Goal: Check status: Check status

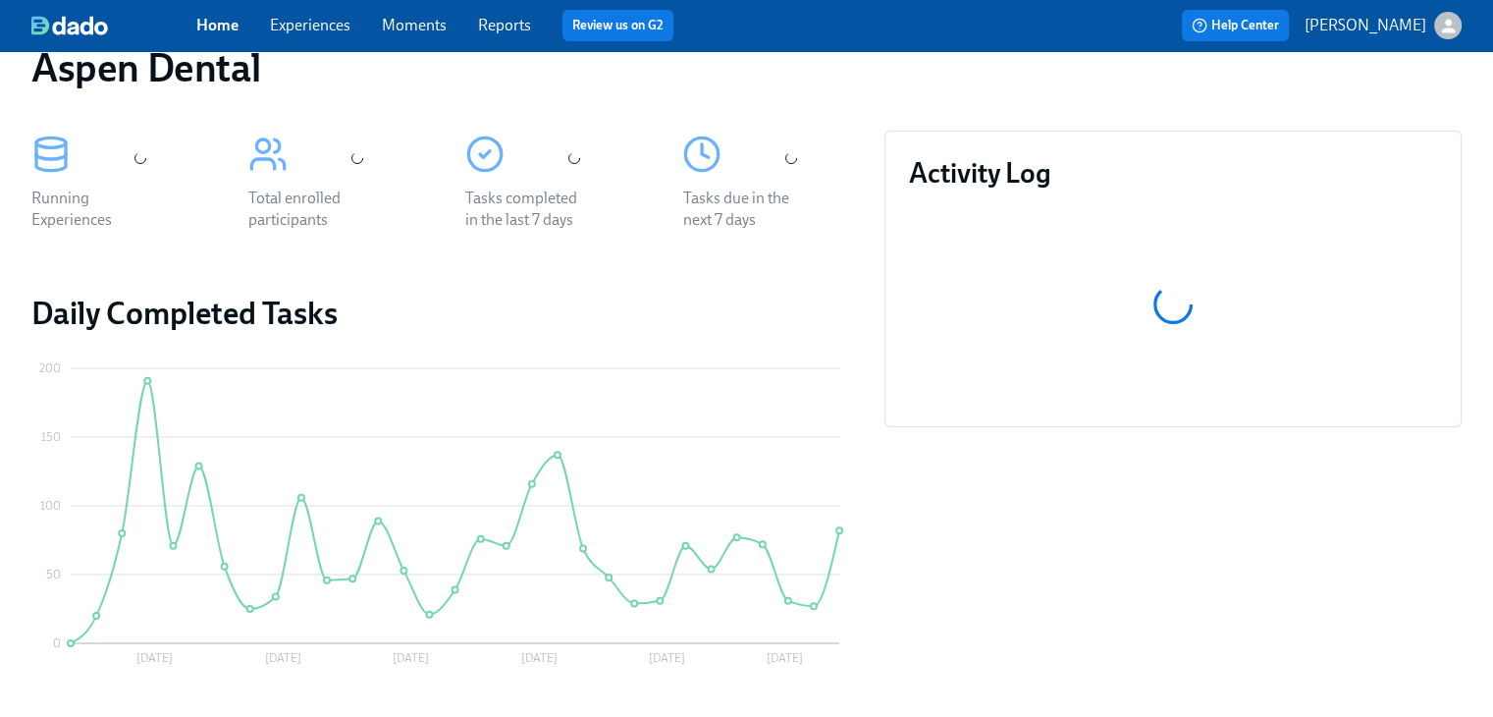
scroll to position [357, 0]
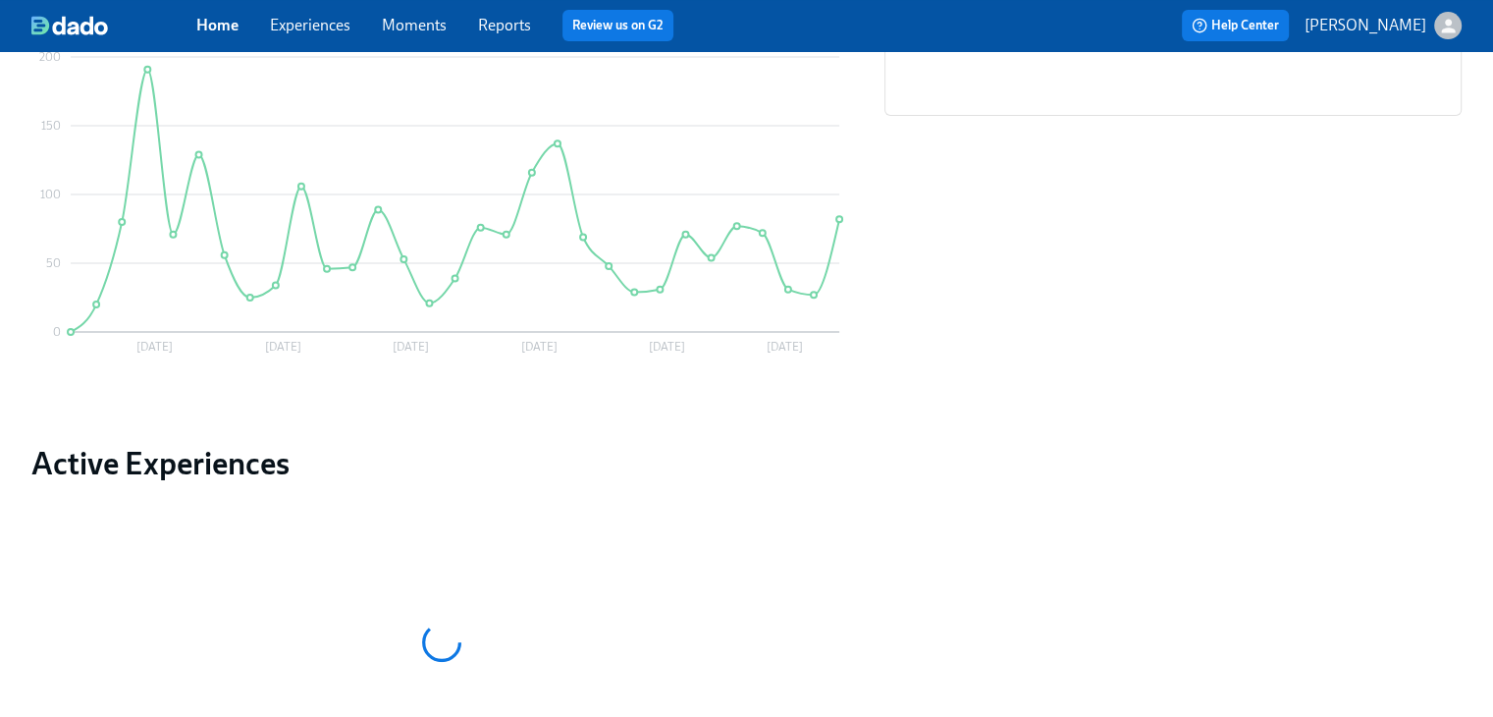
click at [1347, 25] on p "[PERSON_NAME]" at bounding box center [1366, 26] width 122 height 22
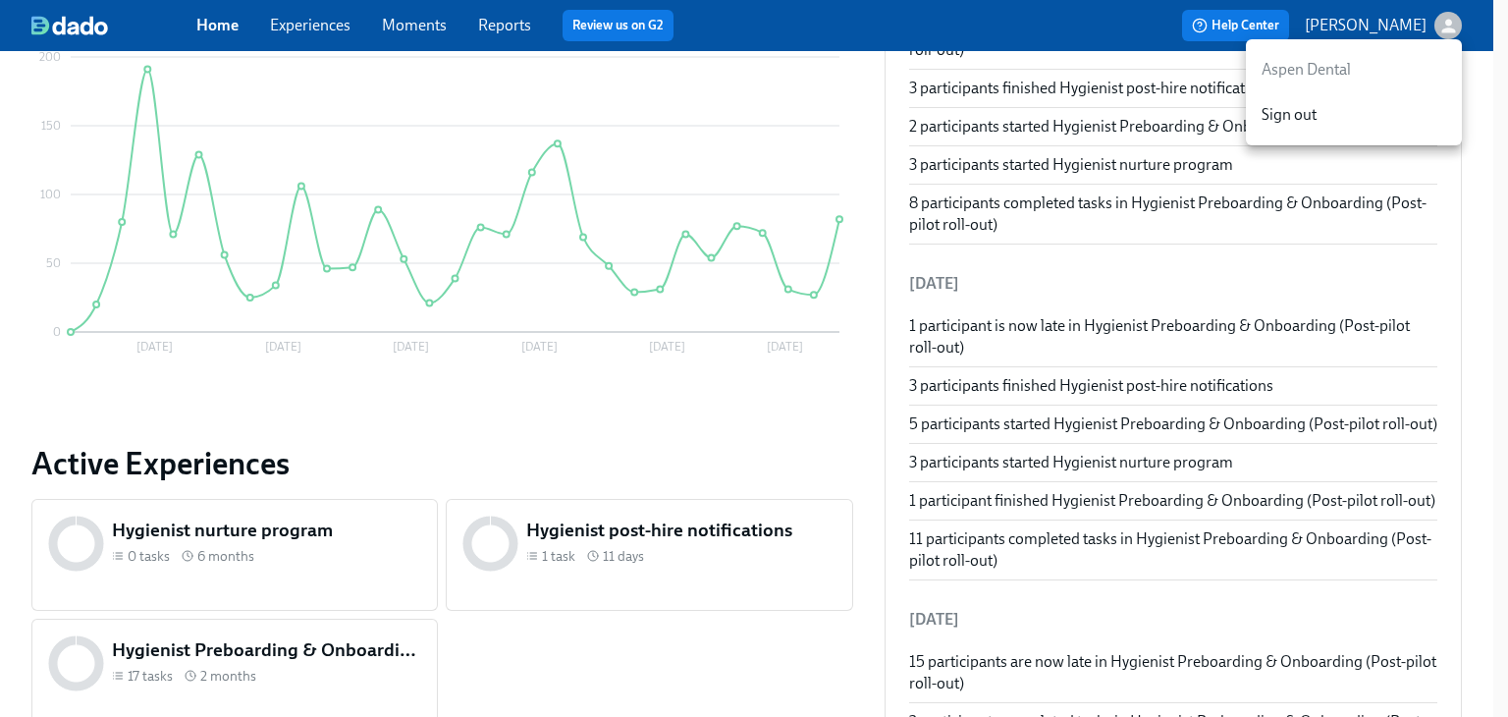
click at [884, 110] on div at bounding box center [754, 358] width 1508 height 717
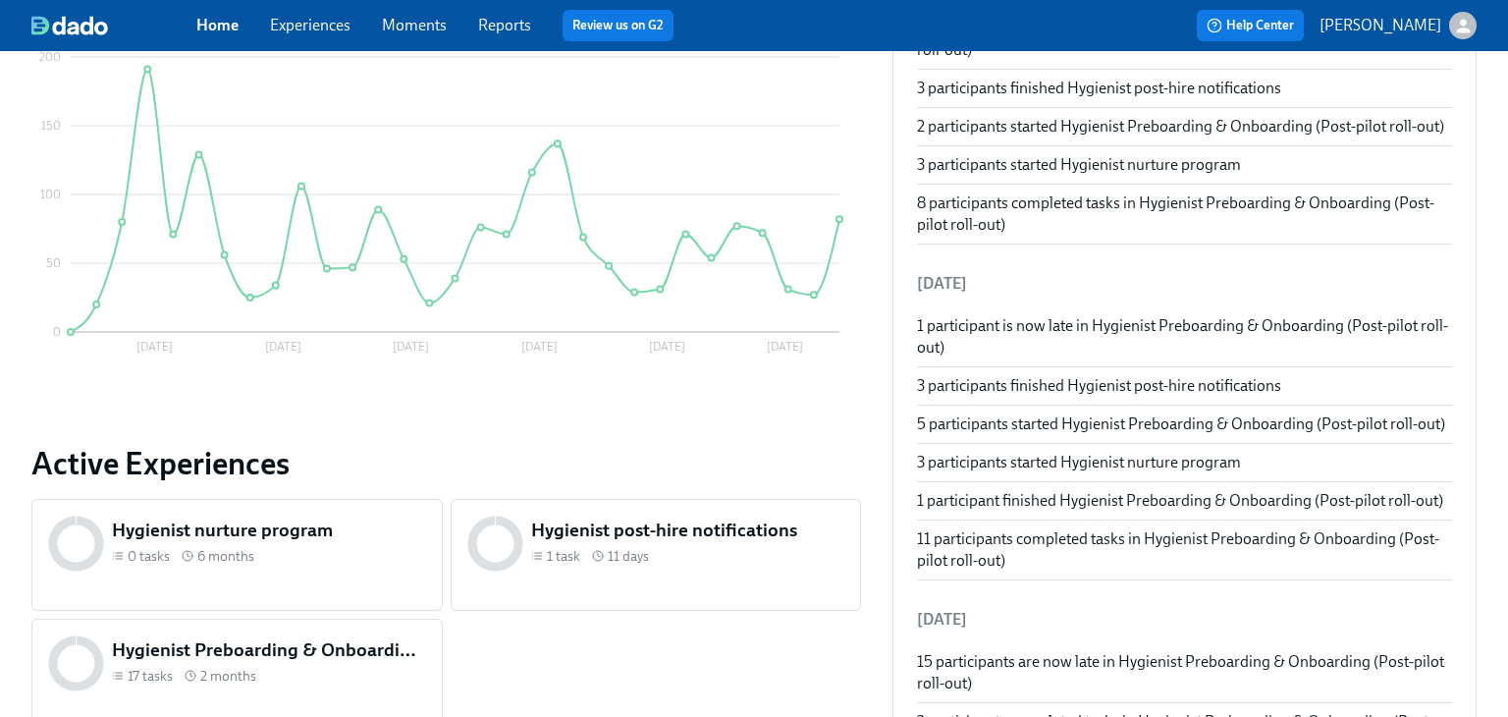
click at [883, 18] on div "Help Center [PERSON_NAME]" at bounding box center [1157, 25] width 640 height 31
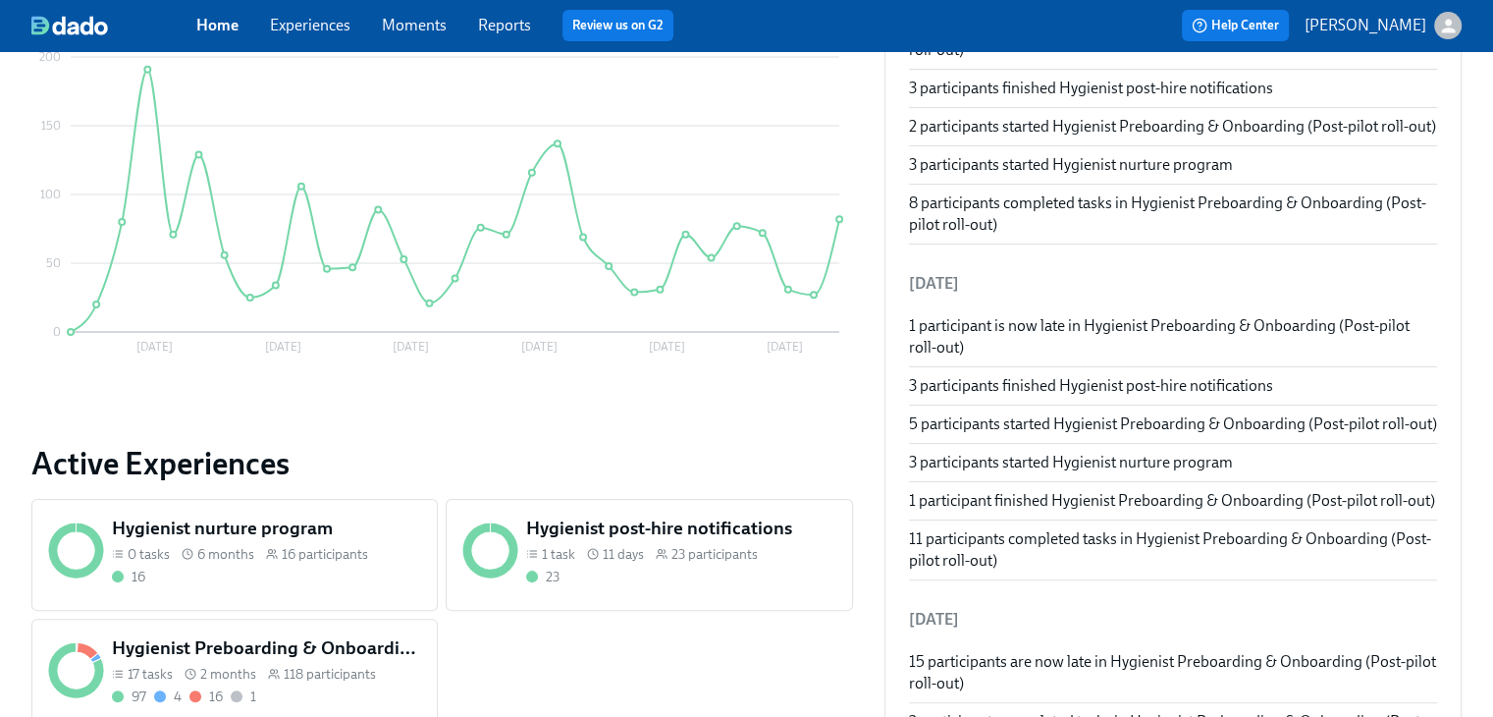
click at [200, 25] on link "Home" at bounding box center [217, 25] width 42 height 19
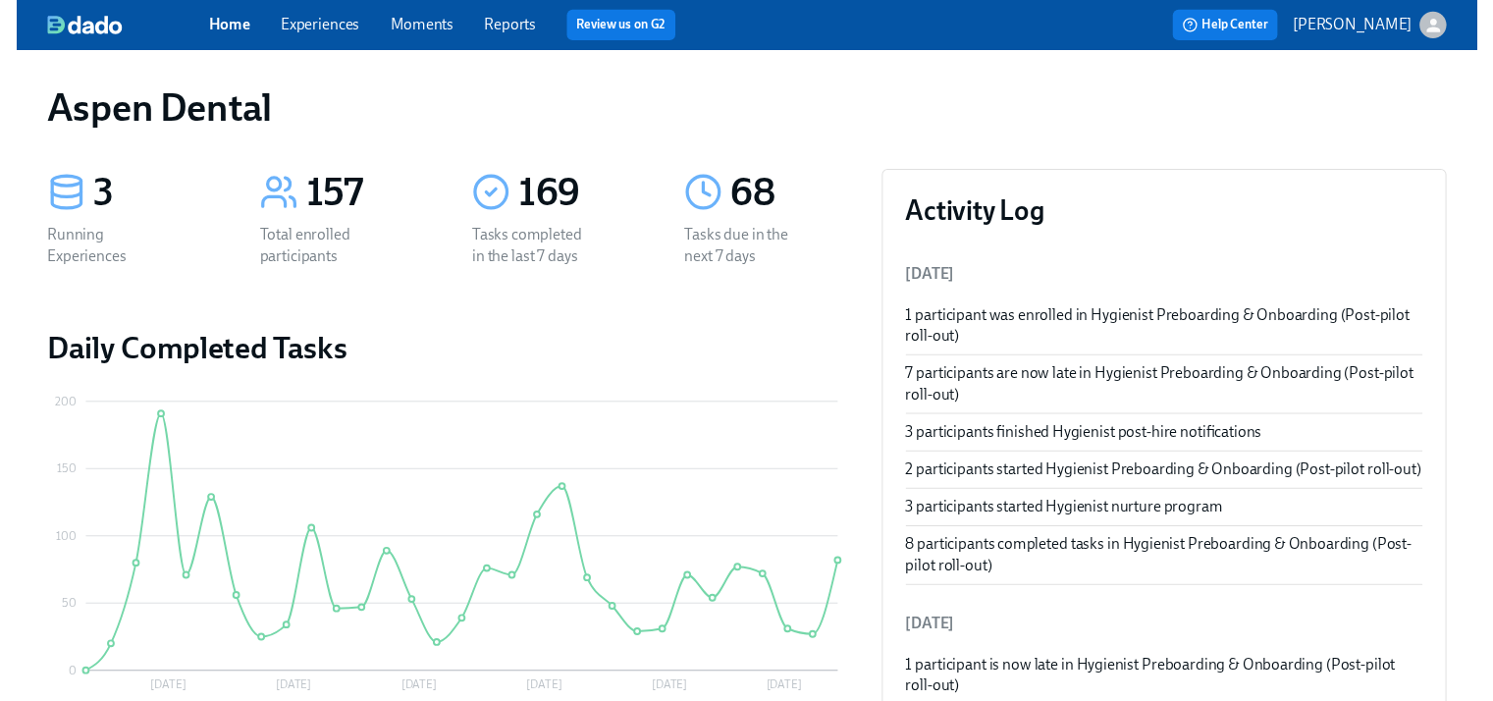
scroll to position [0, 0]
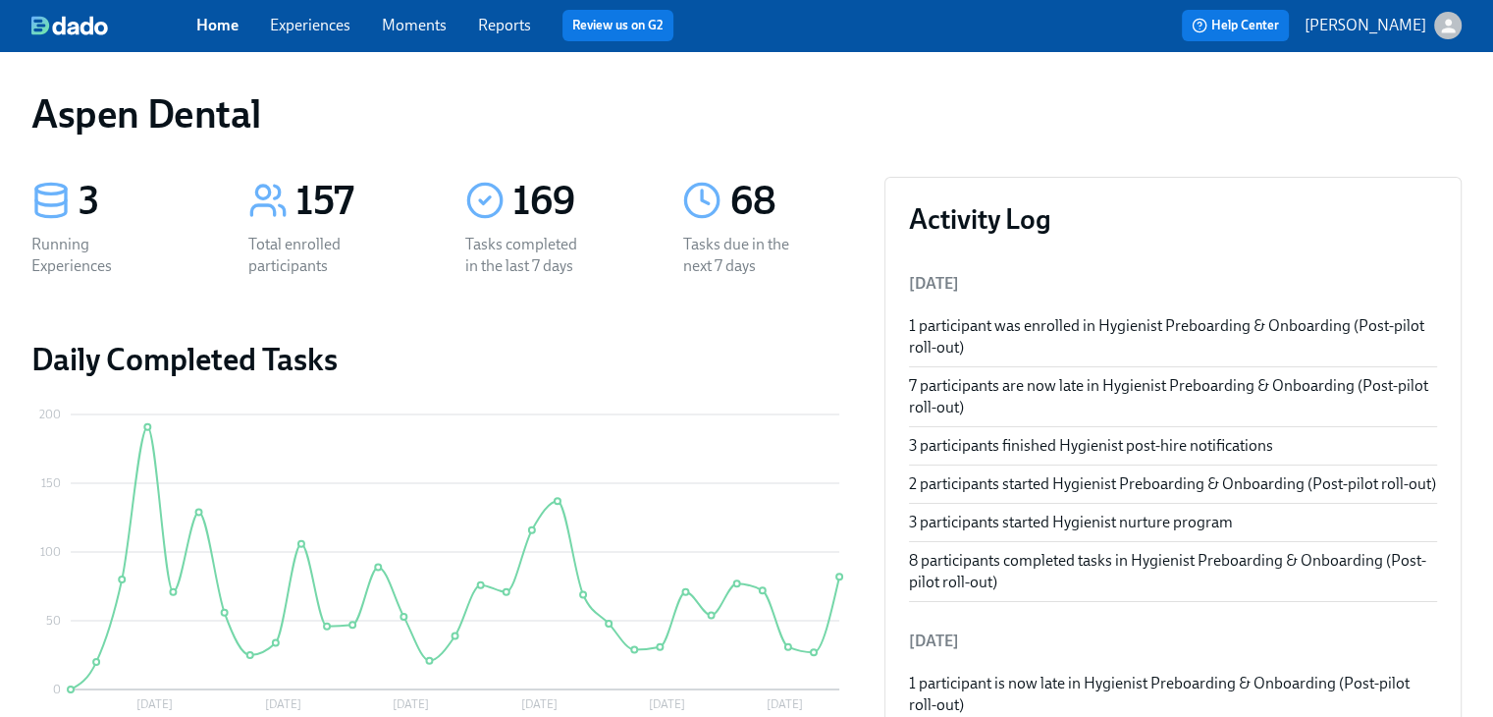
click at [306, 21] on link "Experiences" at bounding box center [310, 25] width 81 height 19
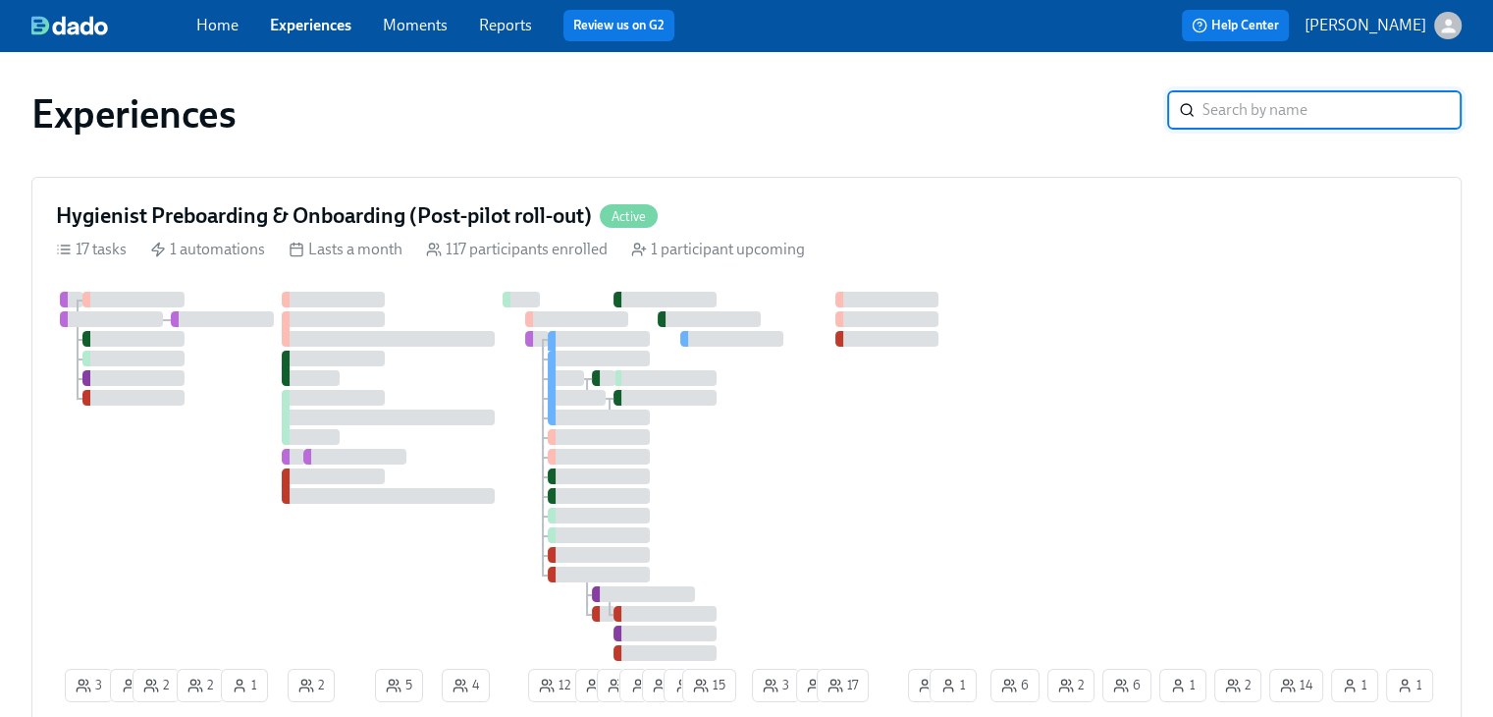
click at [1229, 101] on input "search" at bounding box center [1332, 109] width 259 height 39
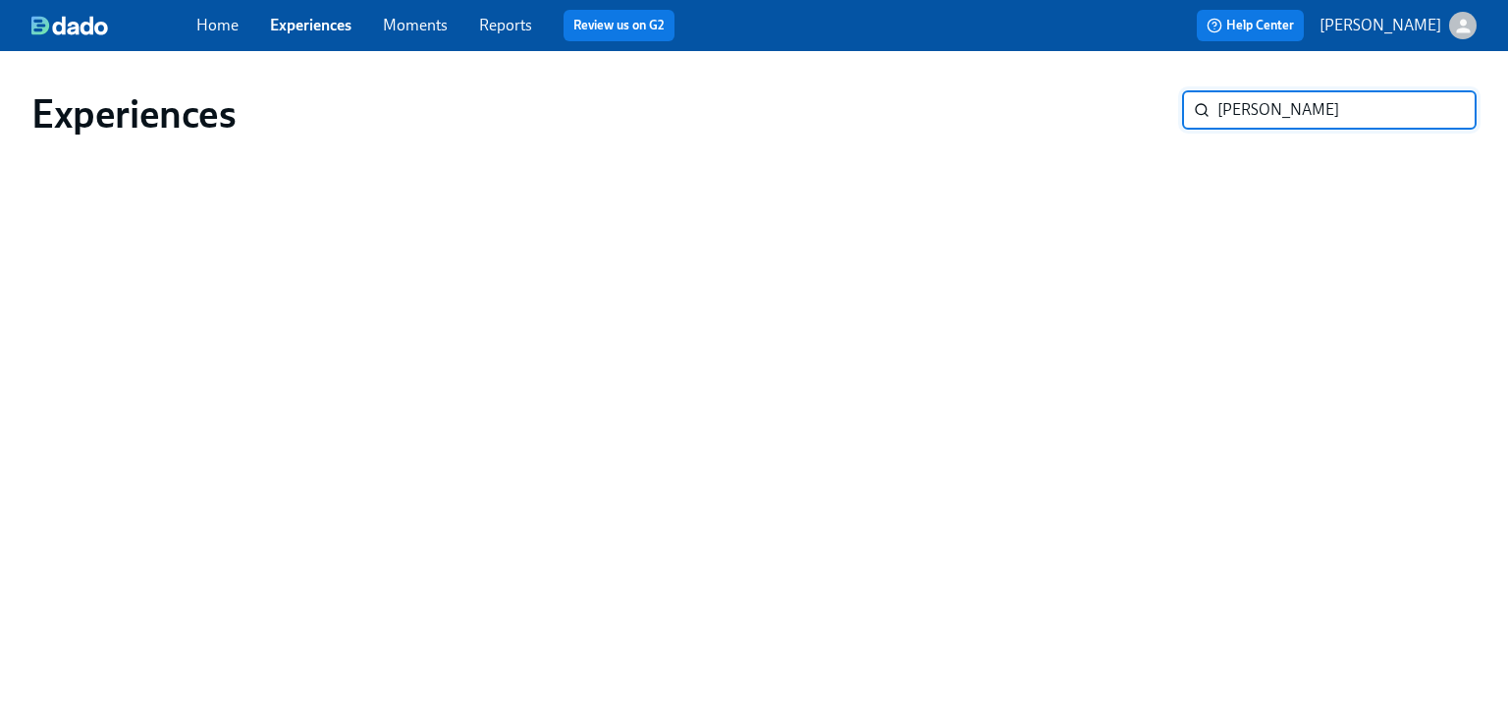
type input "[PERSON_NAME]"
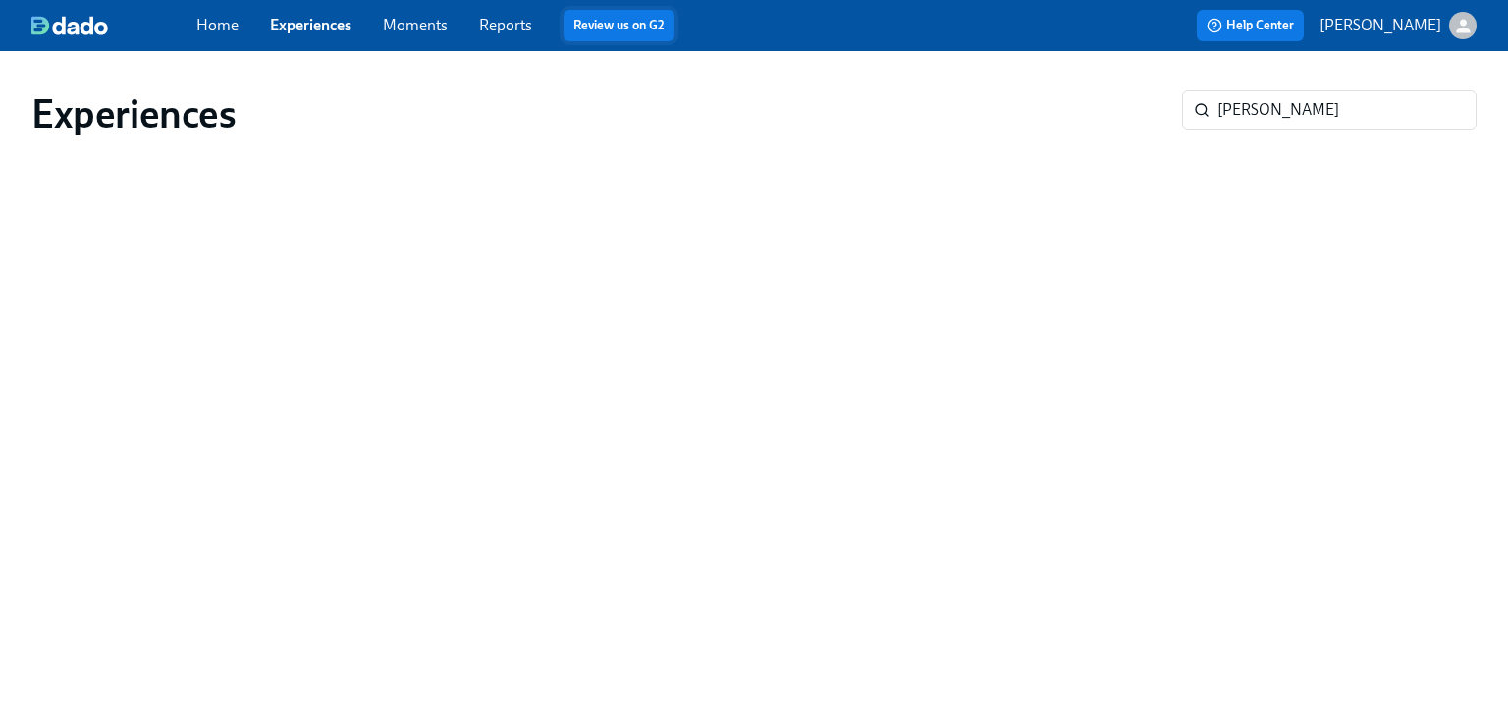
click at [615, 28] on link "Review us on G2" at bounding box center [618, 26] width 91 height 20
click at [506, 29] on link "Reports" at bounding box center [505, 25] width 53 height 19
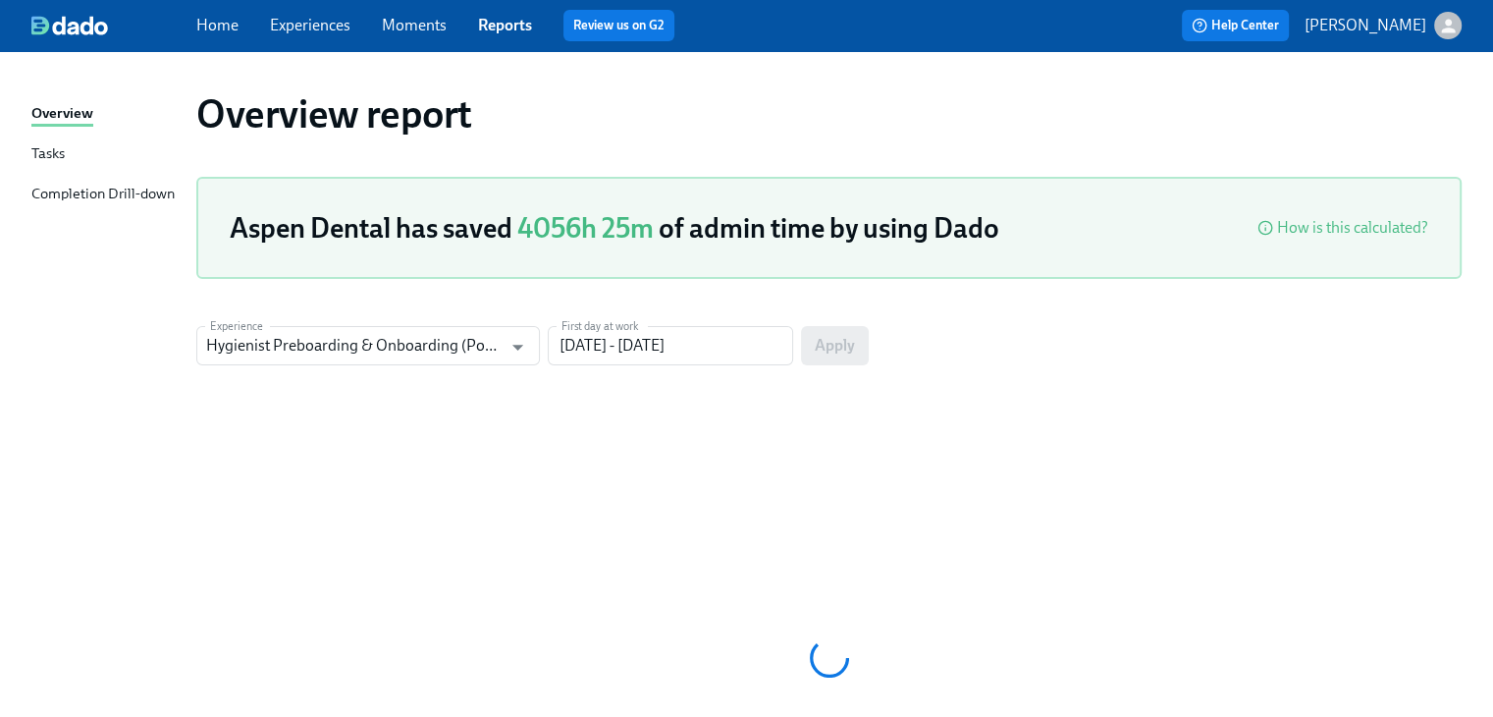
click at [45, 153] on div "Tasks" at bounding box center [47, 154] width 33 height 25
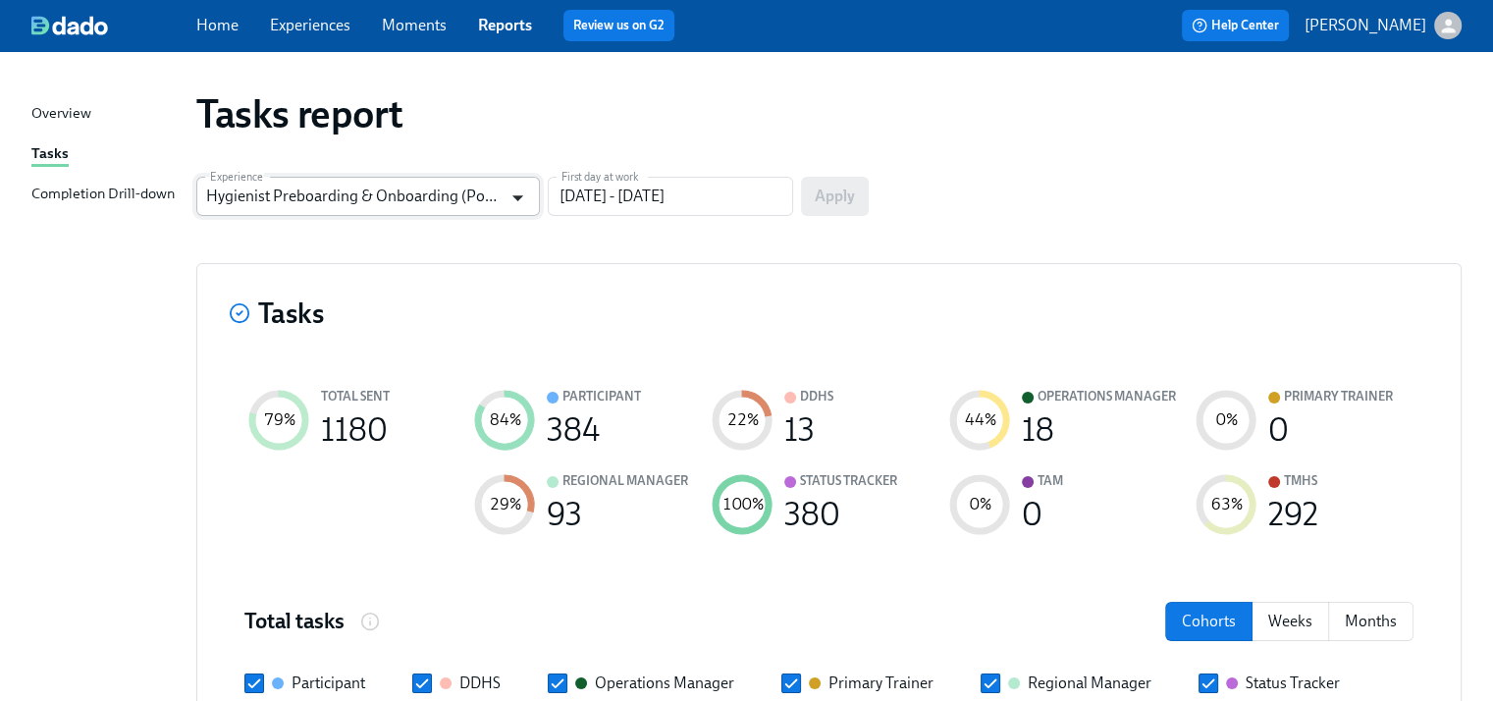
click at [518, 194] on icon "Open" at bounding box center [518, 198] width 27 height 27
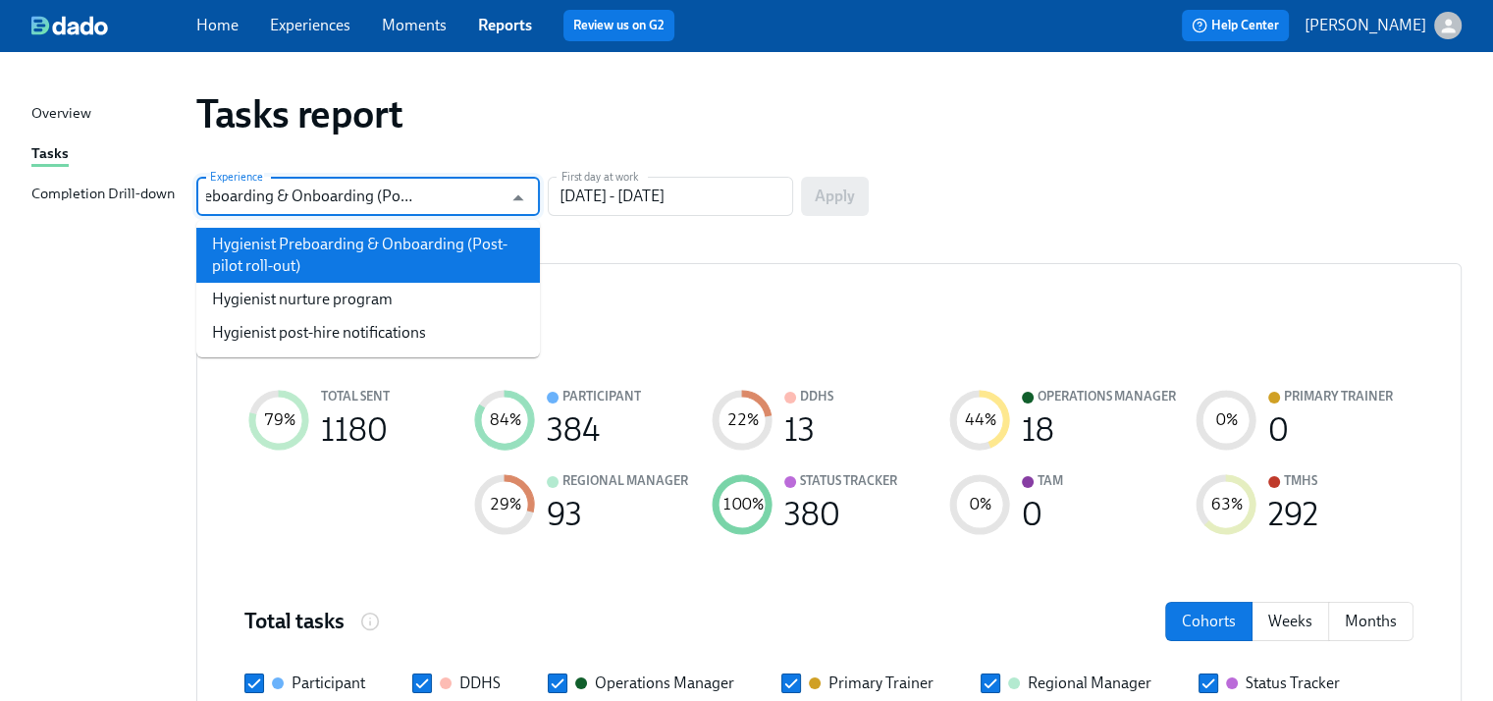
click at [378, 244] on li "Hygienist Preboarding & Onboarding (Post-pilot roll-out)" at bounding box center [368, 255] width 344 height 55
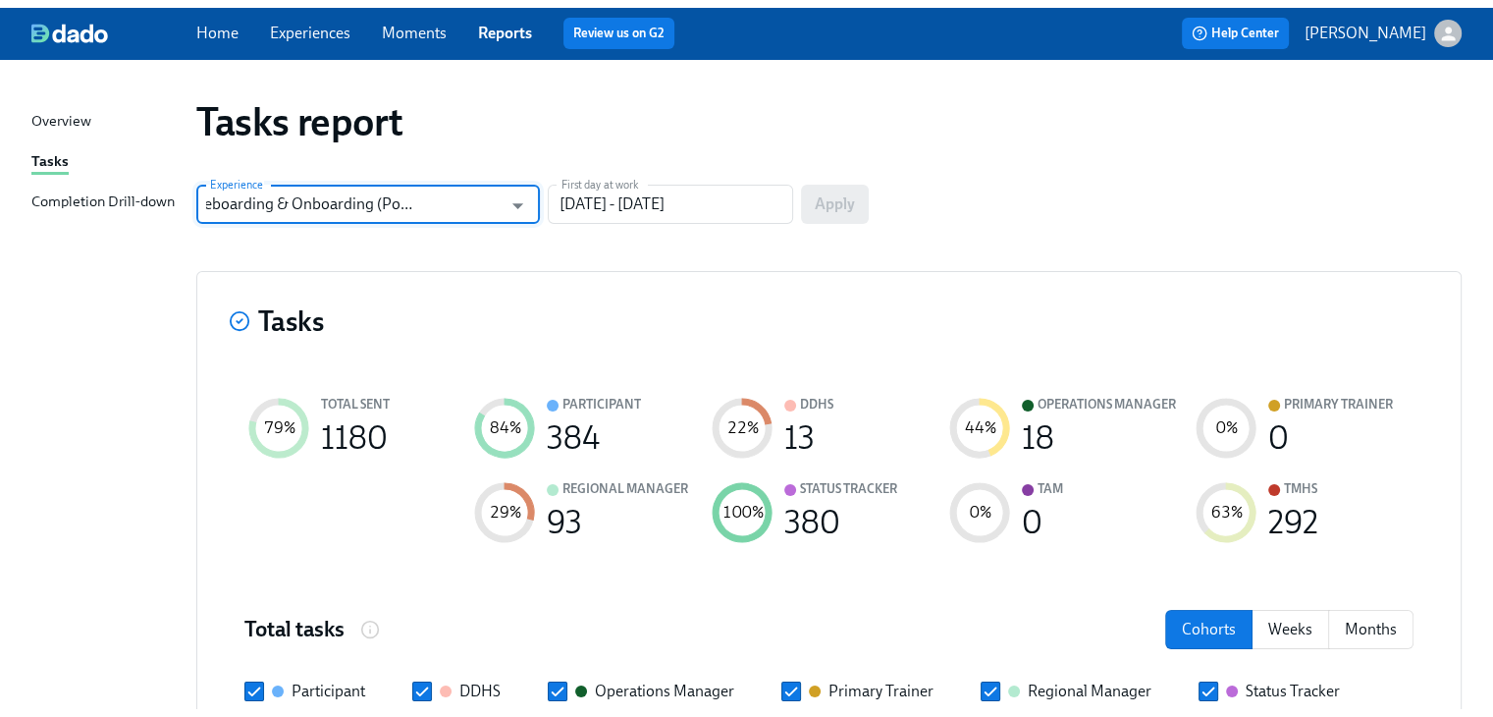
scroll to position [0, 0]
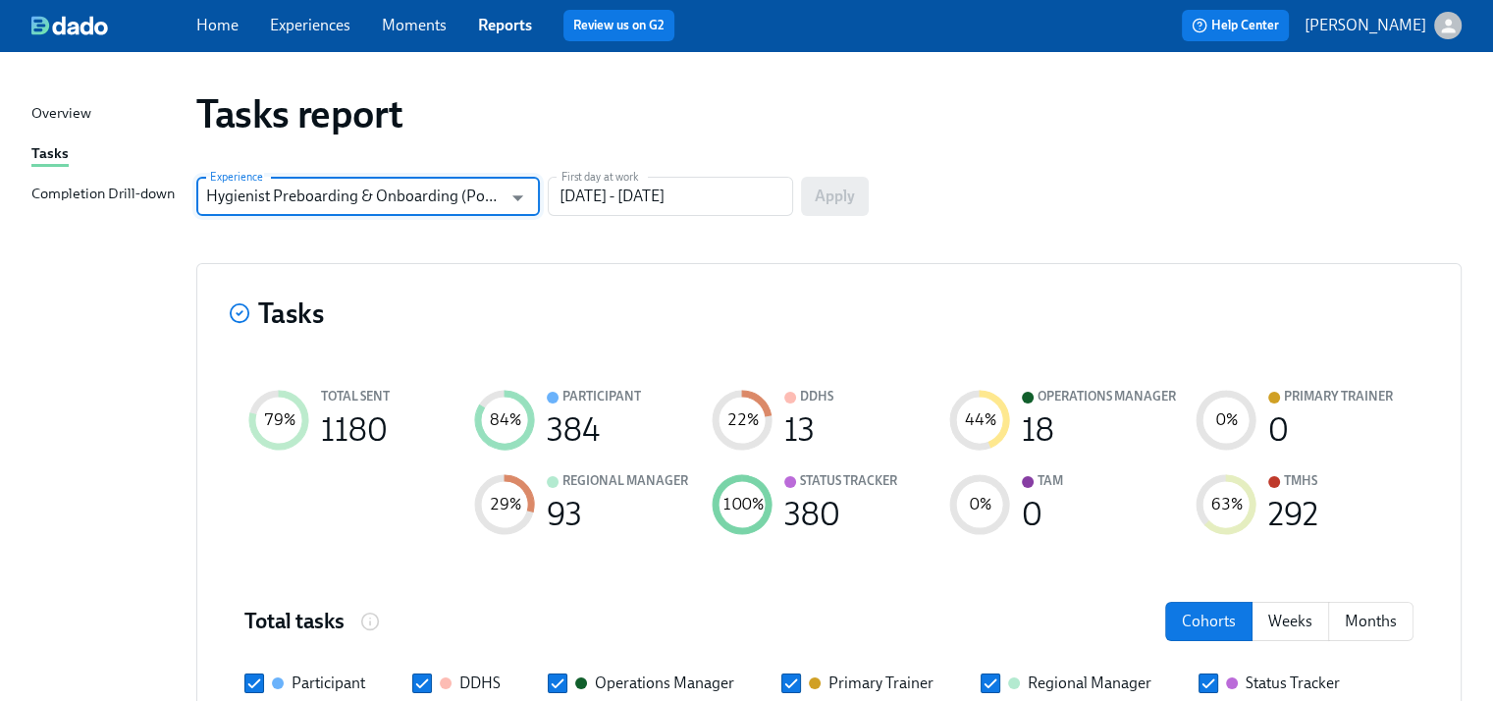
click at [125, 194] on div "Completion Drill-down" at bounding box center [102, 195] width 143 height 25
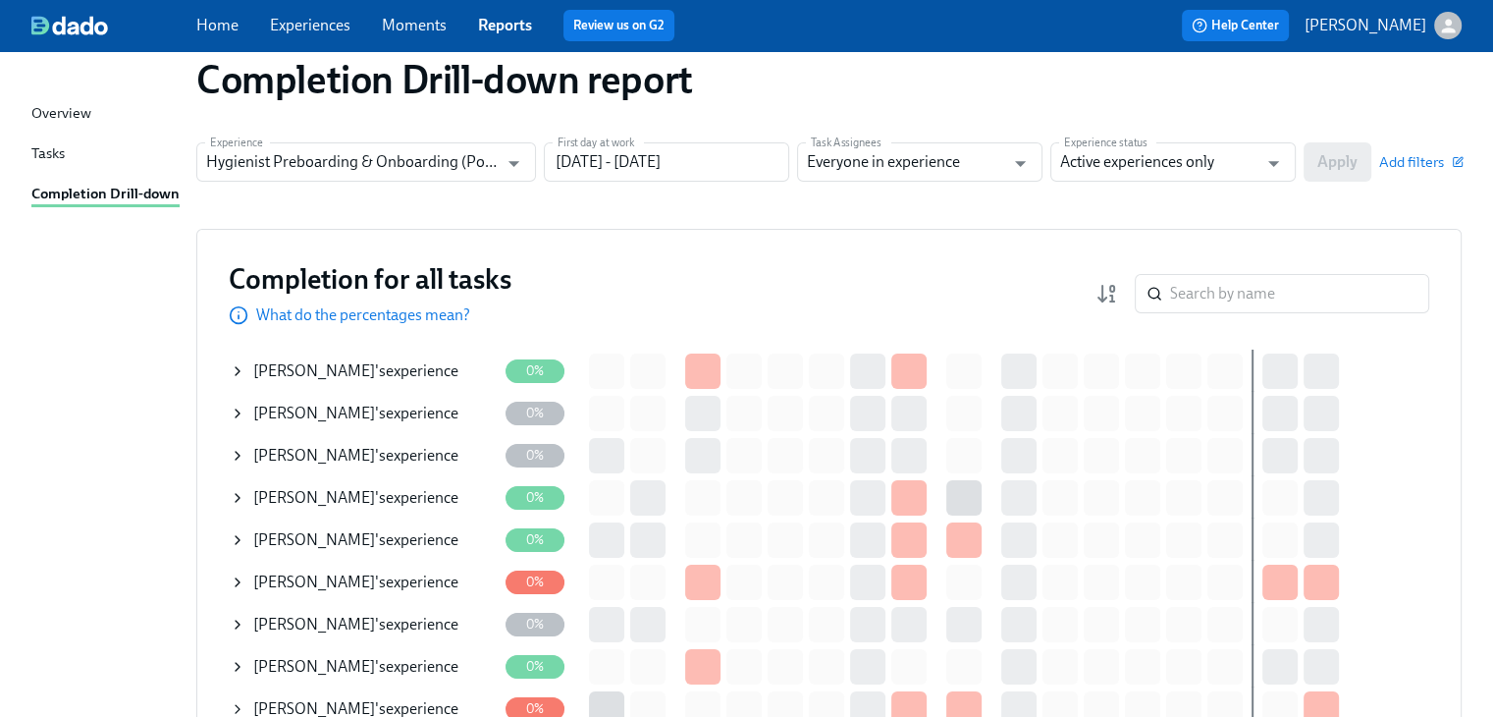
scroll to position [35, 0]
click at [1232, 285] on input "search" at bounding box center [1299, 292] width 259 height 39
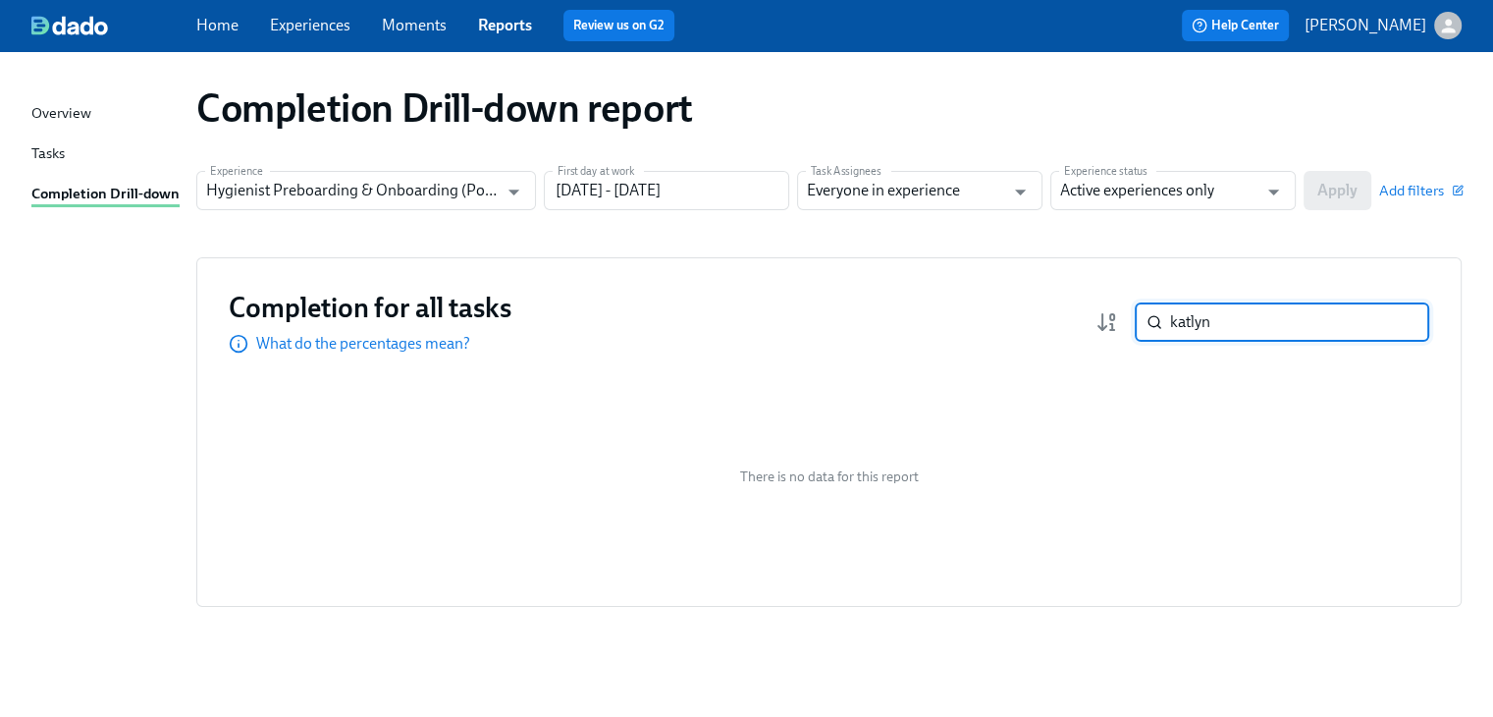
scroll to position [6, 0]
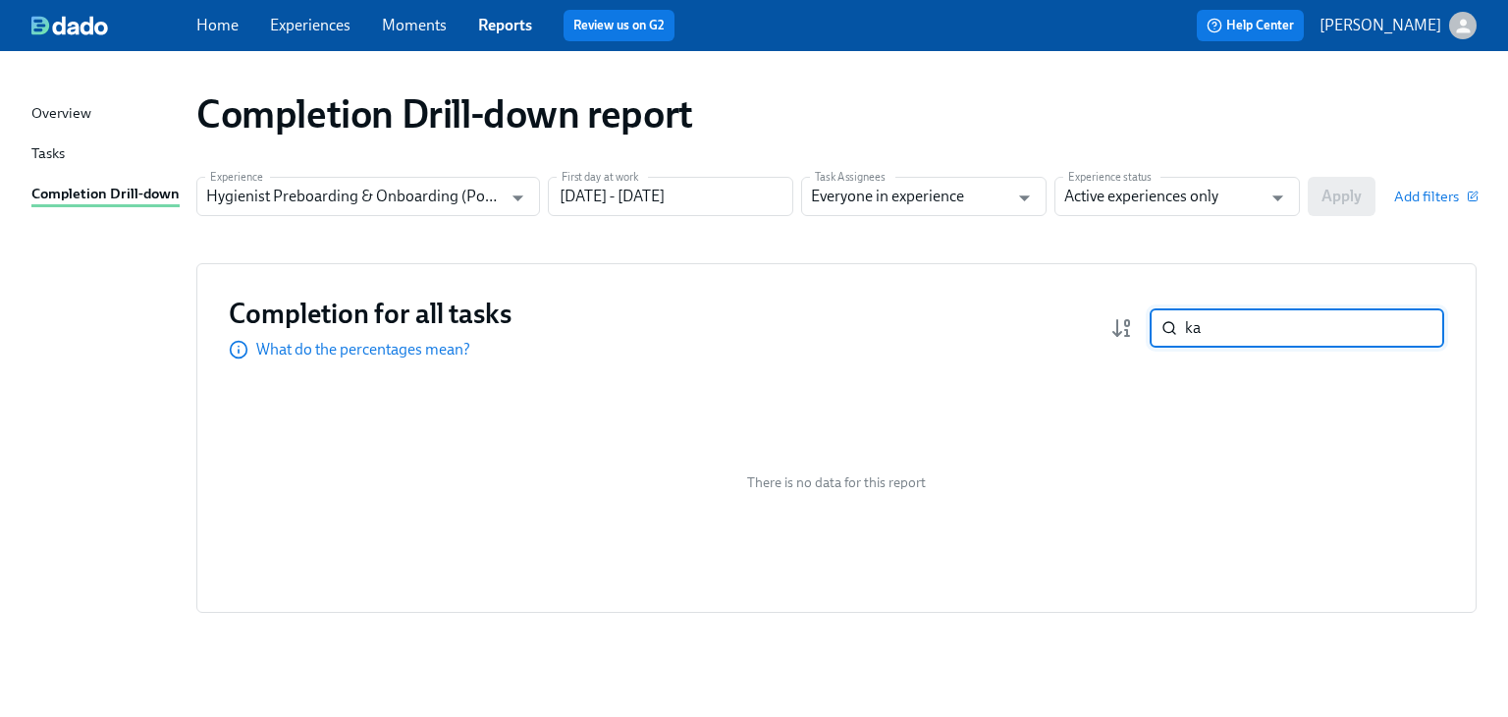
type input "k"
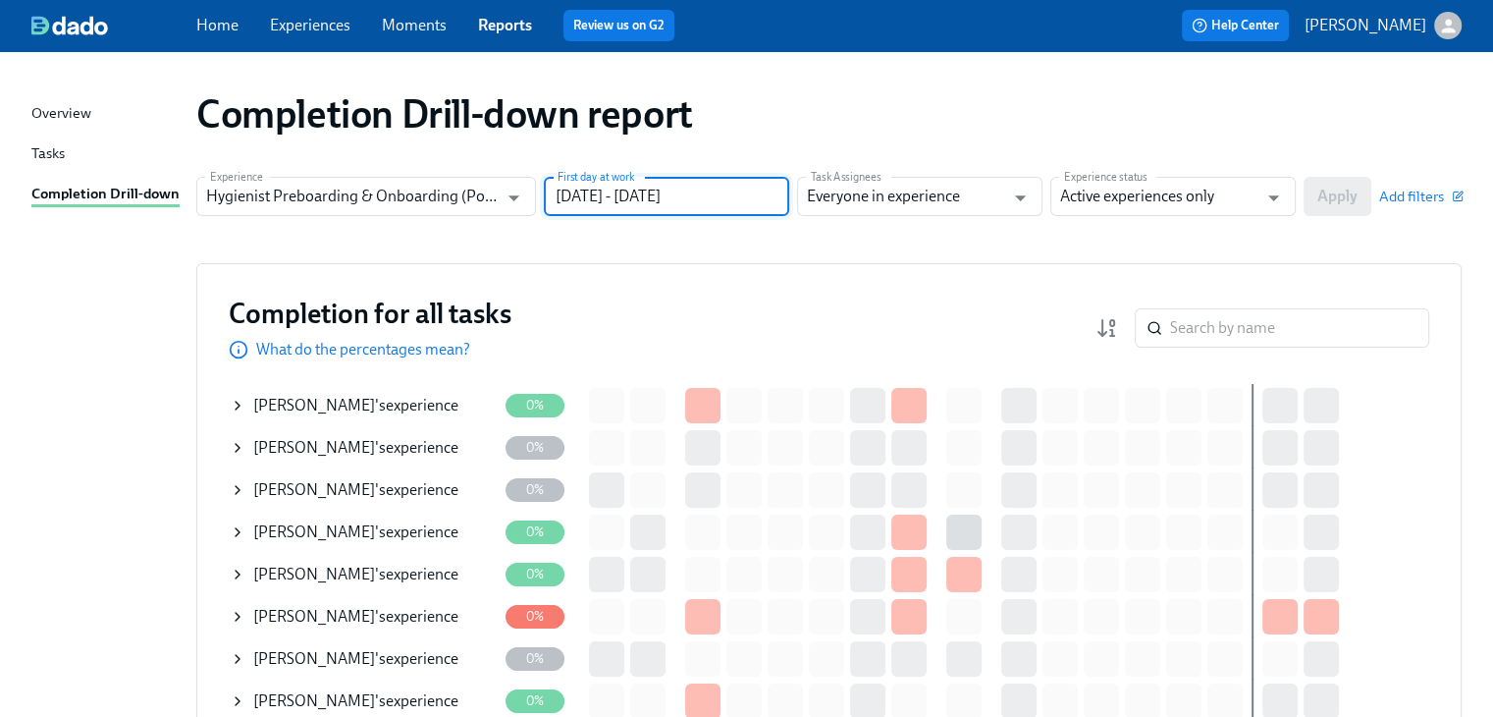
click at [751, 196] on input "[DATE] - [DATE]" at bounding box center [666, 196] width 245 height 39
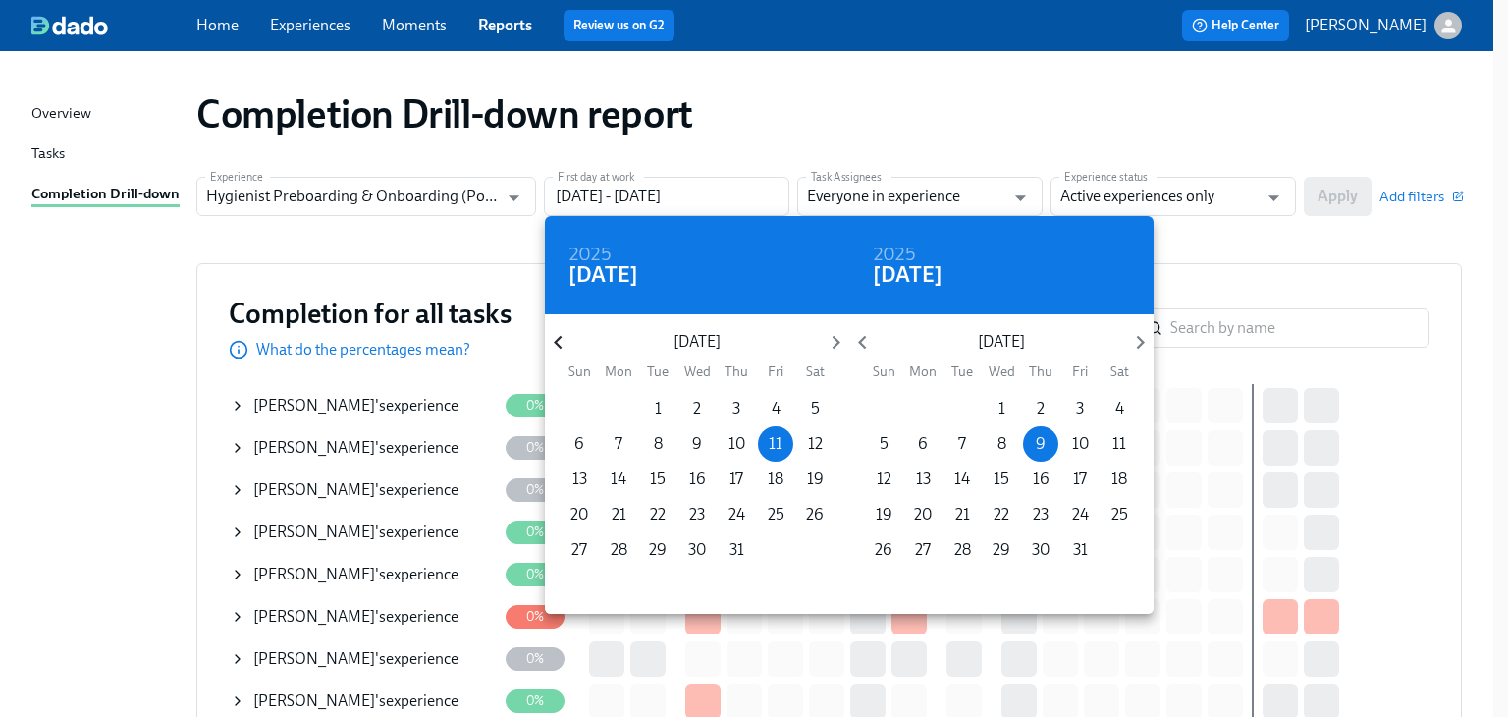
click at [558, 339] on icon "button" at bounding box center [558, 343] width 8 height 14
click at [570, 405] on span "1" at bounding box center [579, 409] width 35 height 22
type input "[DATE] - [DATE]"
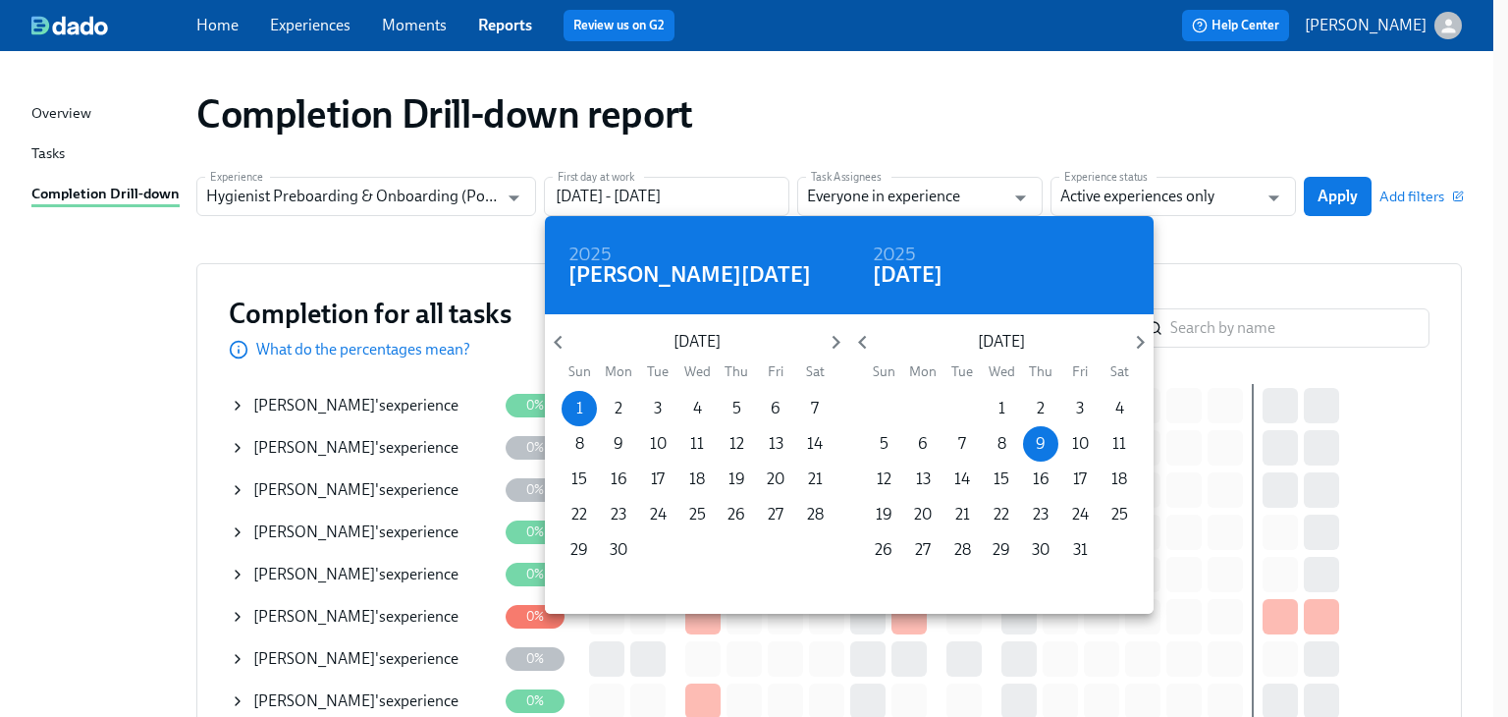
click at [1341, 200] on div at bounding box center [754, 358] width 1508 height 717
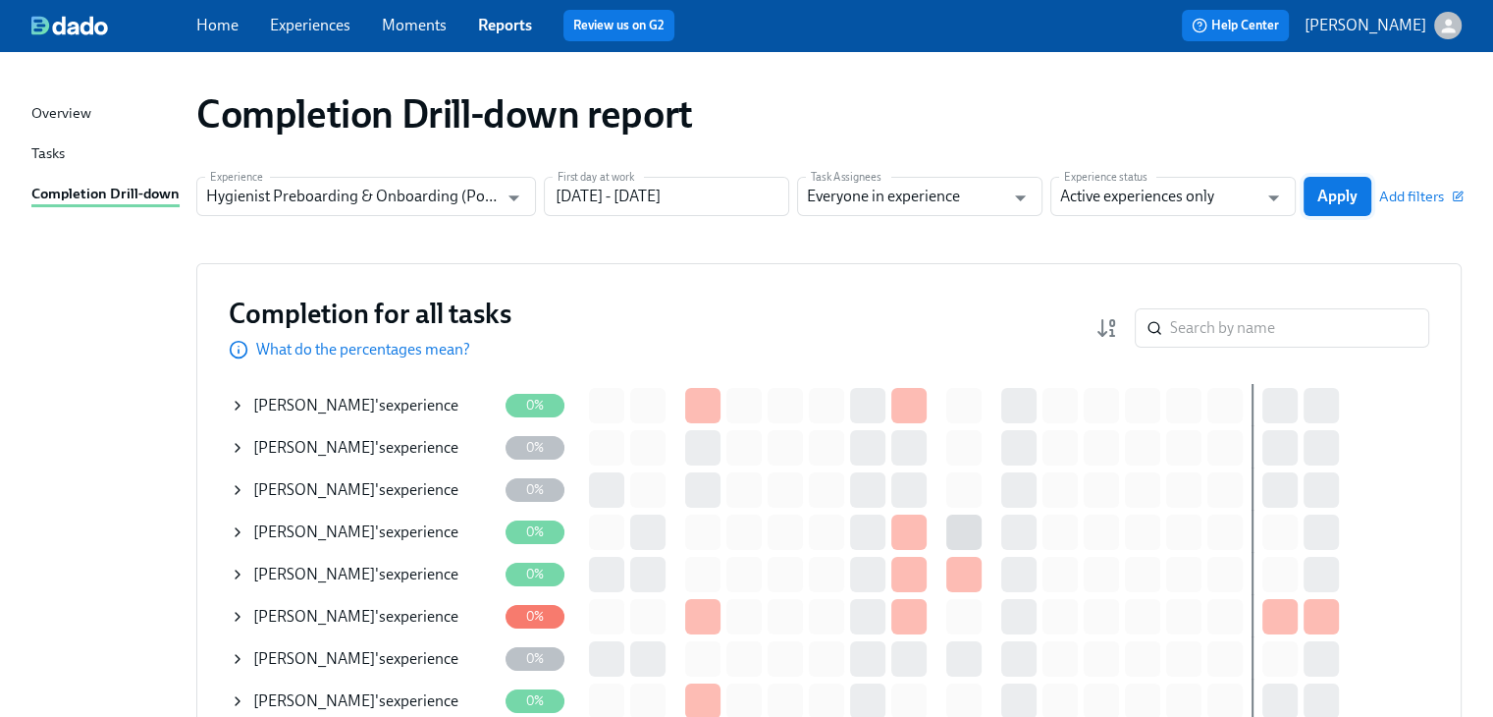
click at [1339, 193] on span "Apply" at bounding box center [1338, 197] width 40 height 20
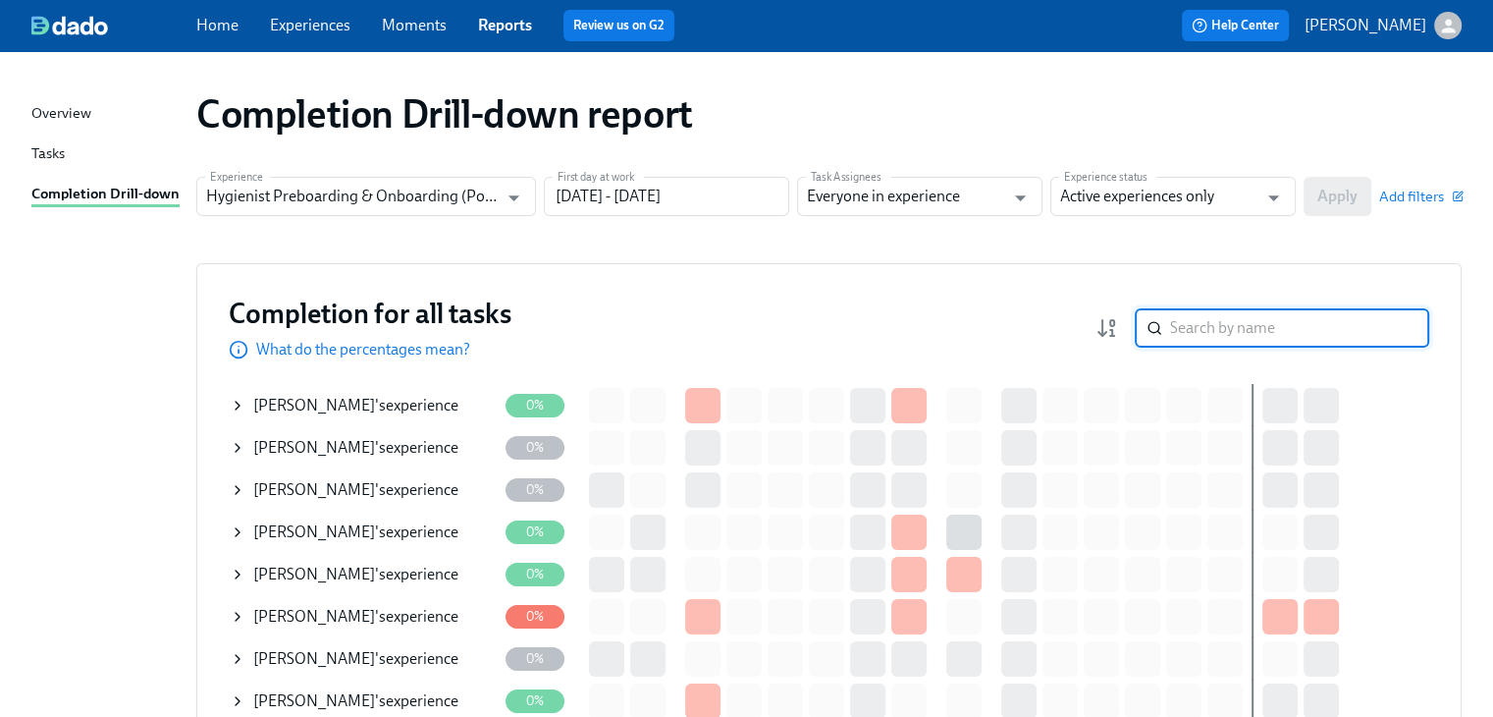
click at [1194, 330] on input "search" at bounding box center [1299, 327] width 259 height 39
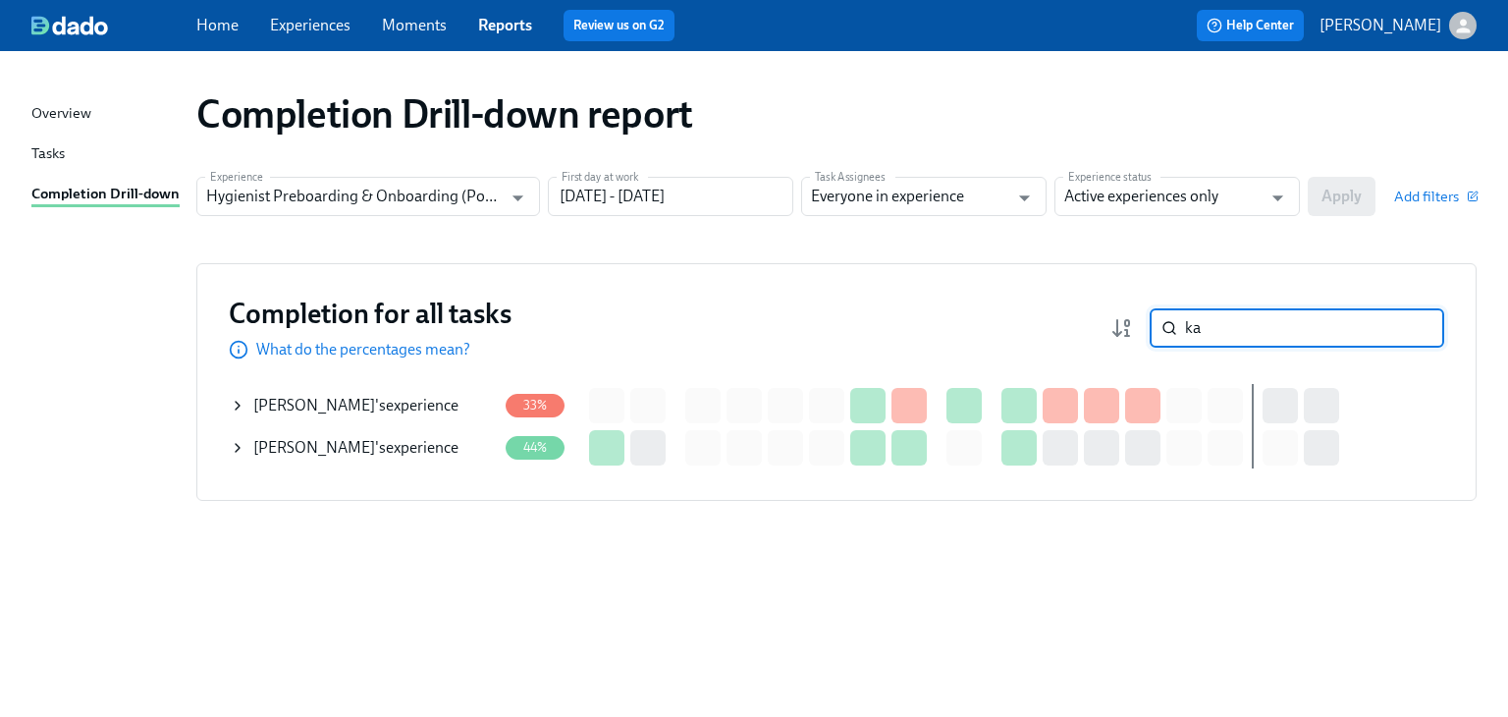
type input "k"
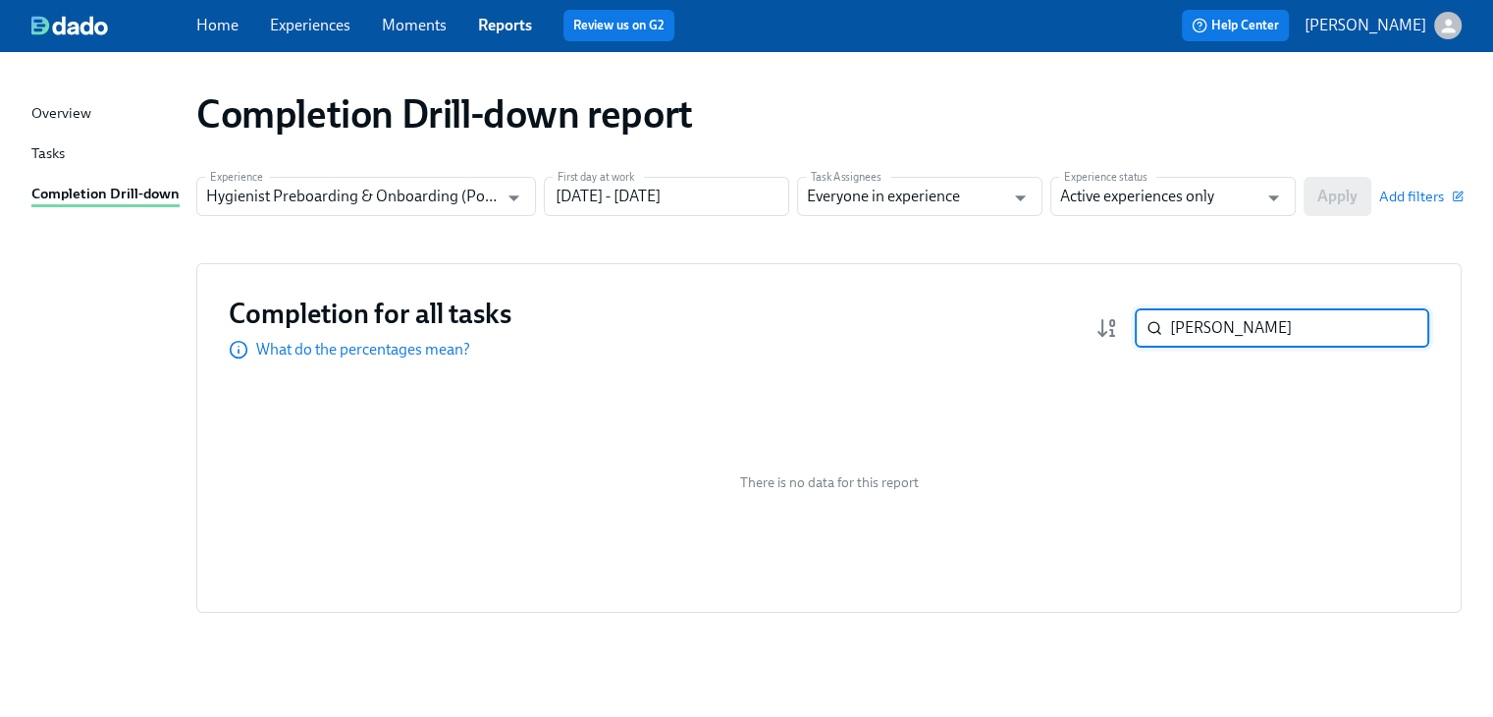
type input "[PERSON_NAME]"
click at [1395, 328] on input "[PERSON_NAME]" at bounding box center [1299, 327] width 259 height 39
